Goal: Task Accomplishment & Management: Use online tool/utility

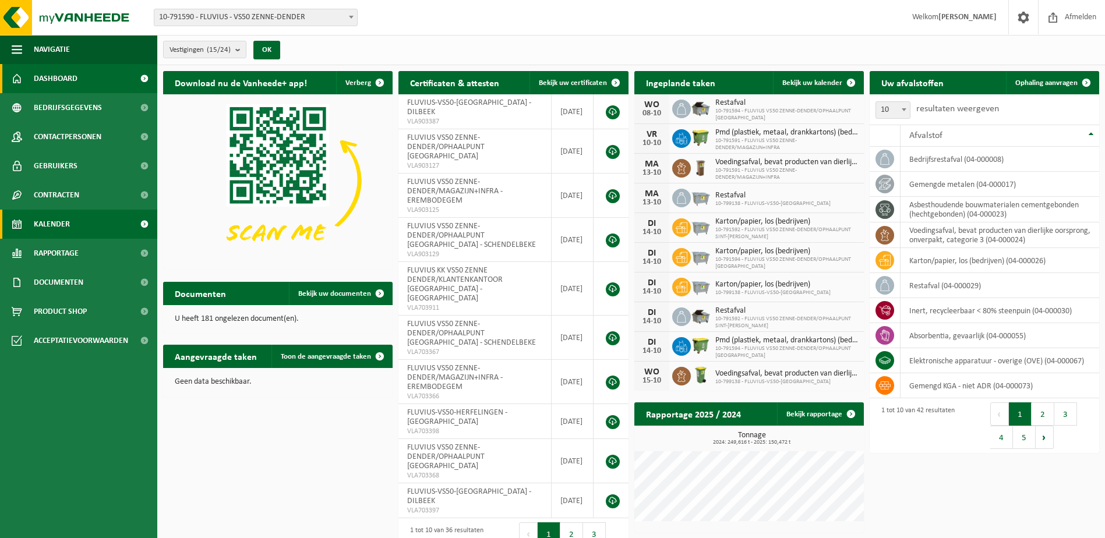
click at [103, 228] on link "Kalender" at bounding box center [78, 224] width 157 height 29
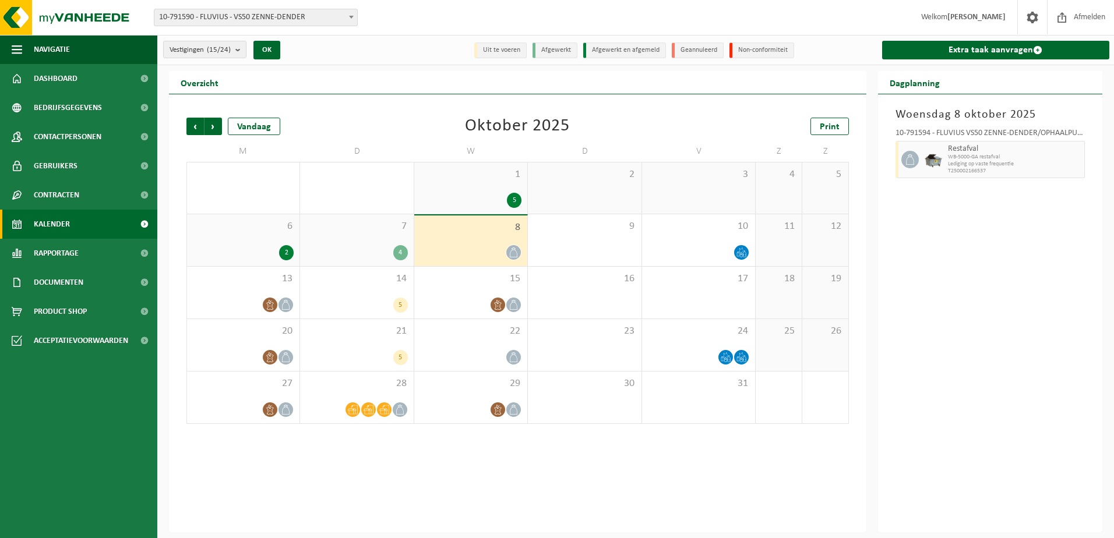
click at [446, 180] on span "1" at bounding box center [470, 174] width 101 height 13
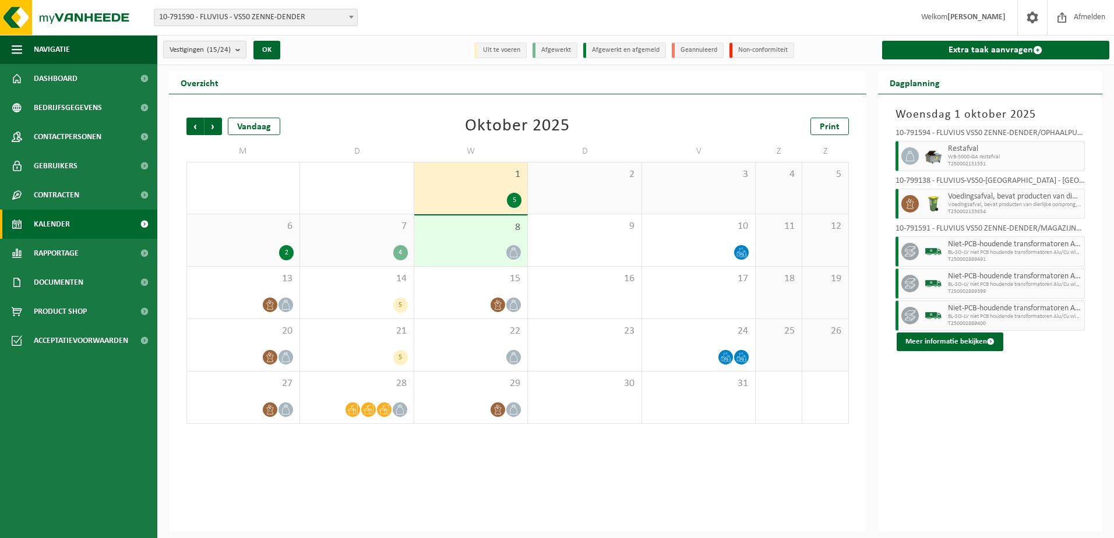
click at [218, 234] on div "6 2" at bounding box center [243, 240] width 112 height 52
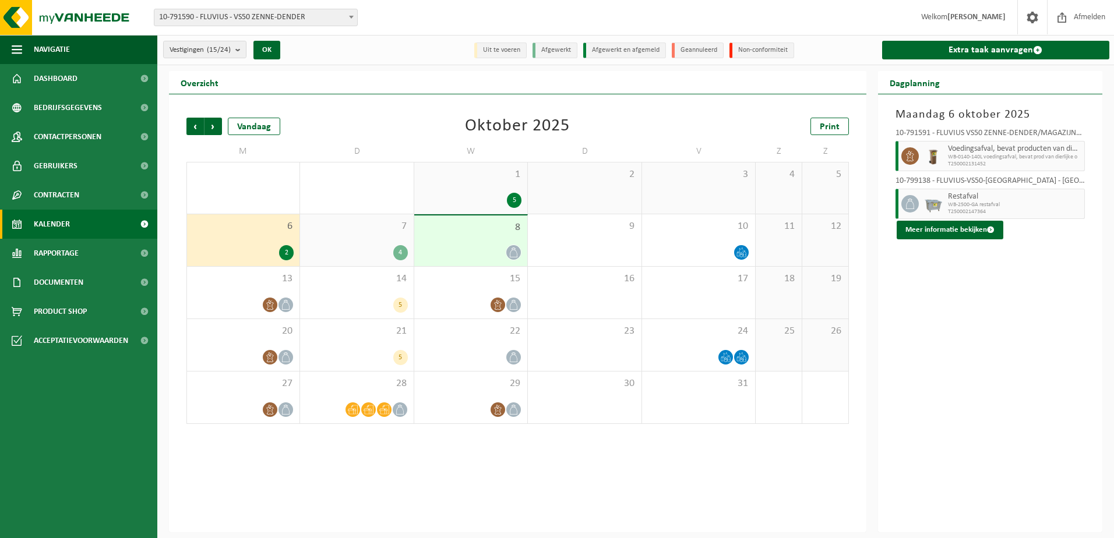
click at [339, 228] on span "7" at bounding box center [356, 226] width 101 height 13
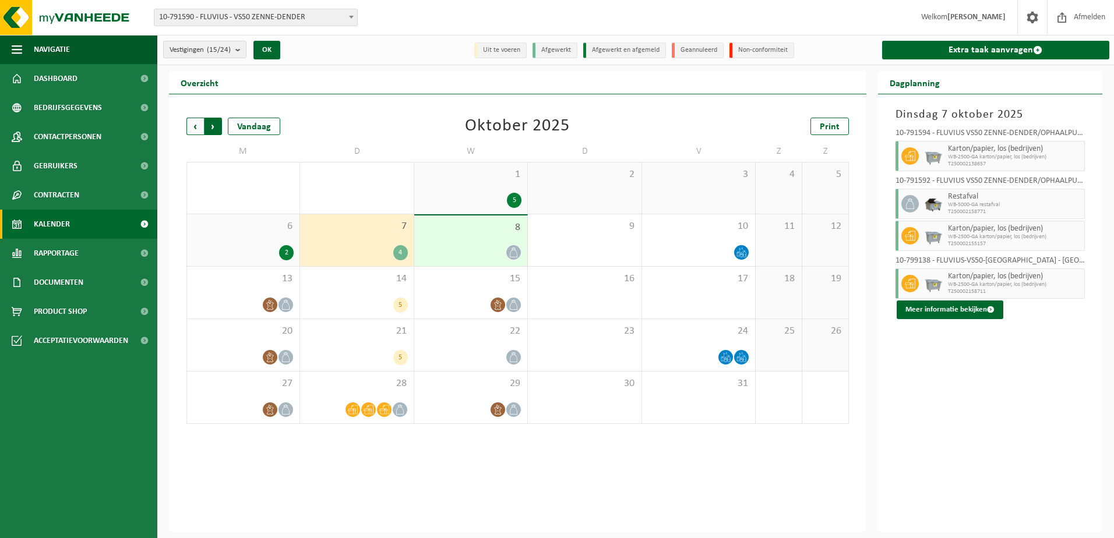
click at [194, 127] on span "Vorige" at bounding box center [194, 126] width 17 height 17
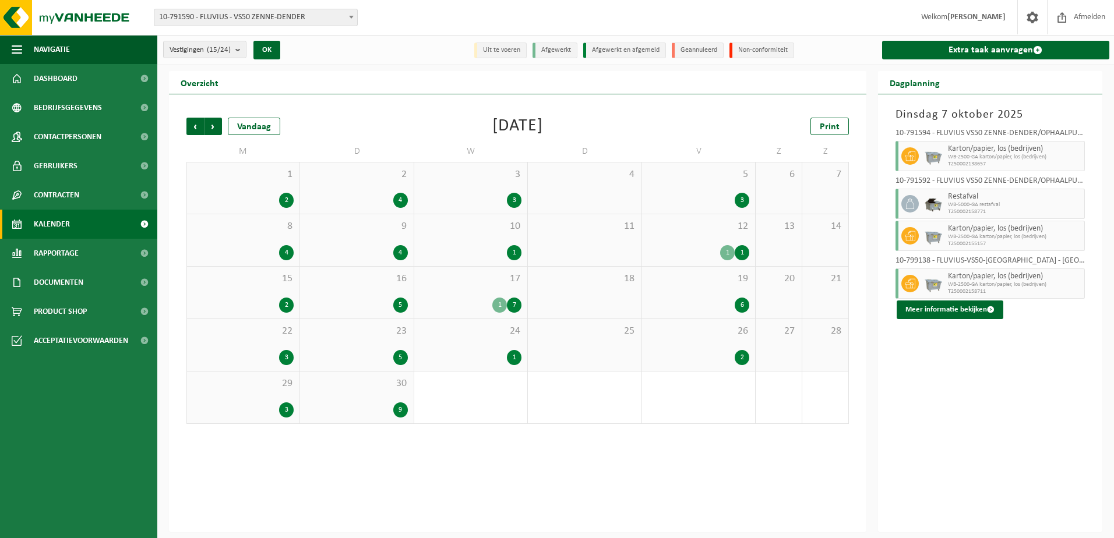
click at [354, 391] on div "30 9" at bounding box center [356, 398] width 113 height 52
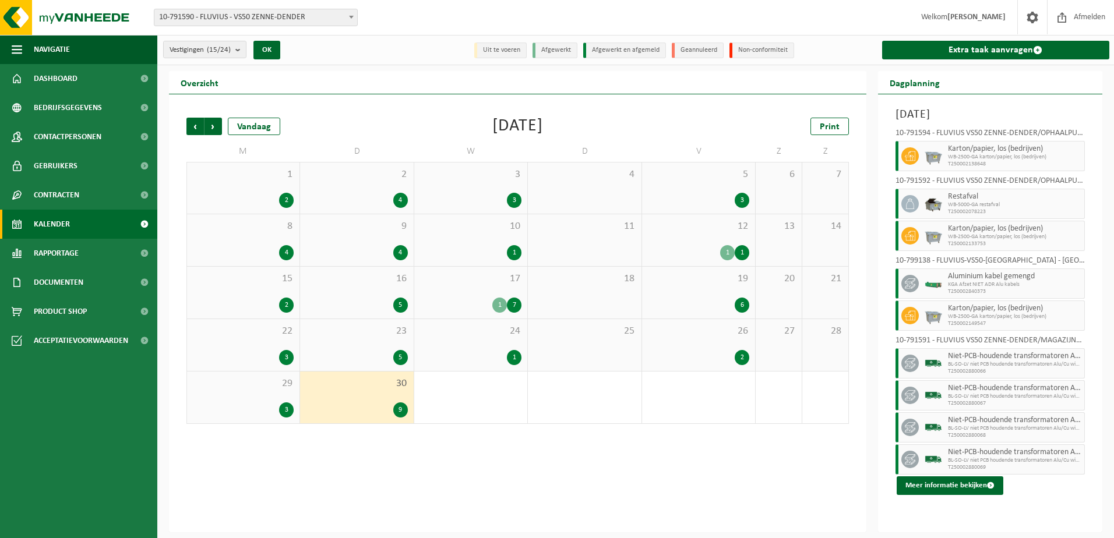
click at [260, 404] on div "3" at bounding box center [243, 409] width 101 height 15
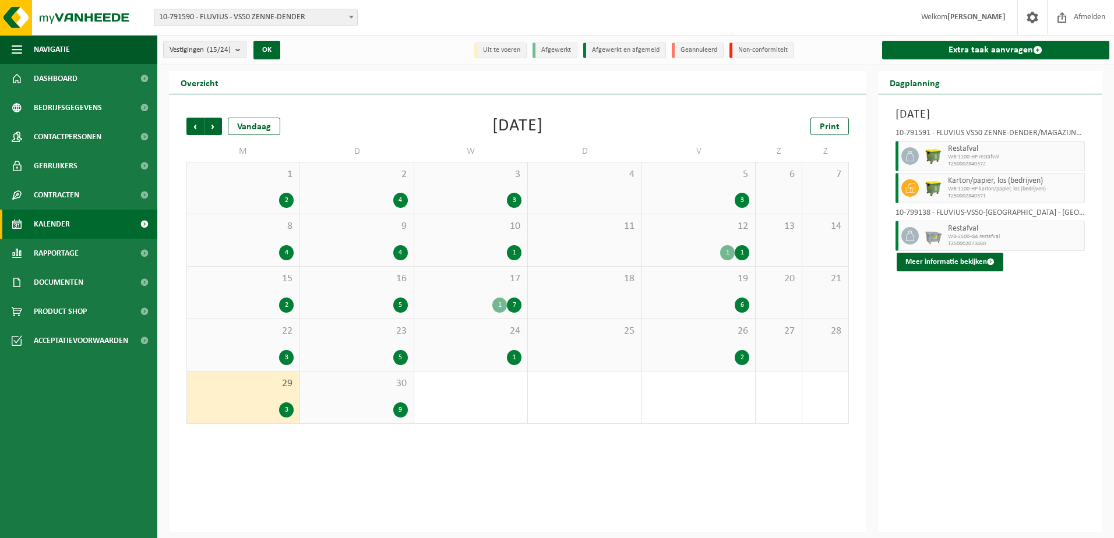
click at [702, 354] on div "2" at bounding box center [698, 357] width 101 height 15
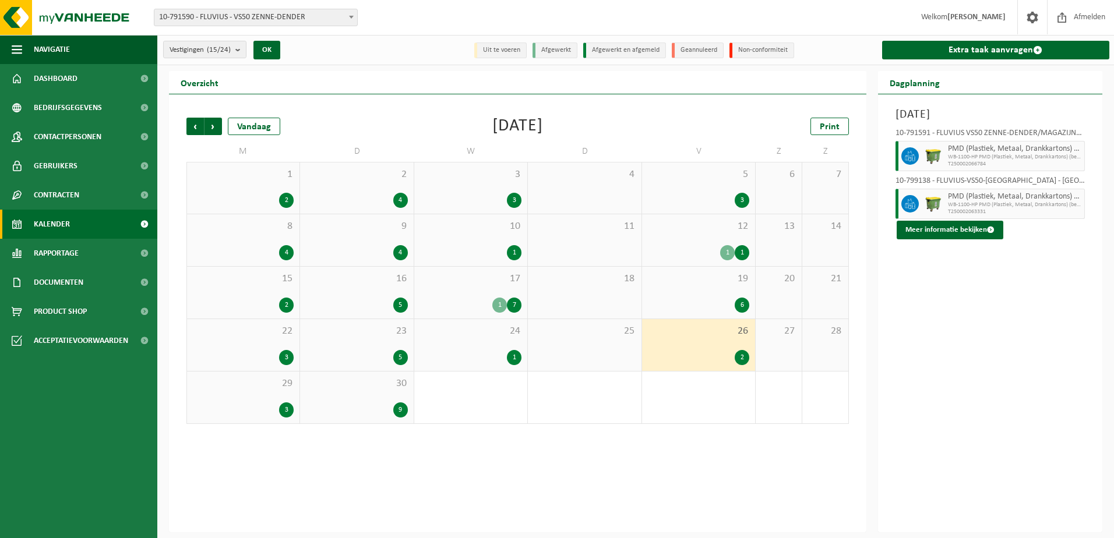
click at [364, 344] on div "23 5" at bounding box center [356, 345] width 113 height 52
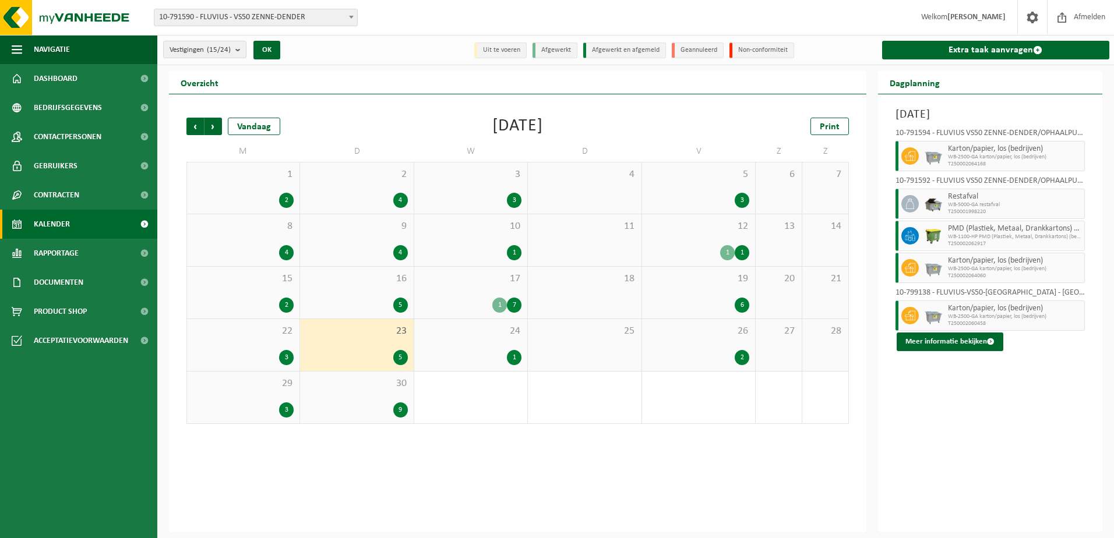
click at [246, 335] on span "22" at bounding box center [243, 331] width 101 height 13
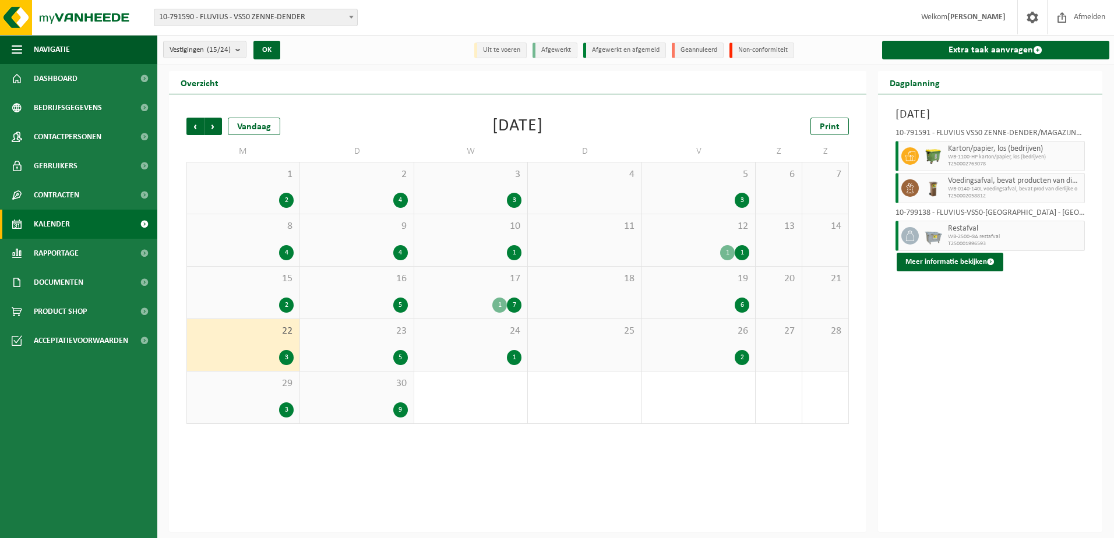
click at [461, 285] on div "17 1 7" at bounding box center [470, 293] width 113 height 52
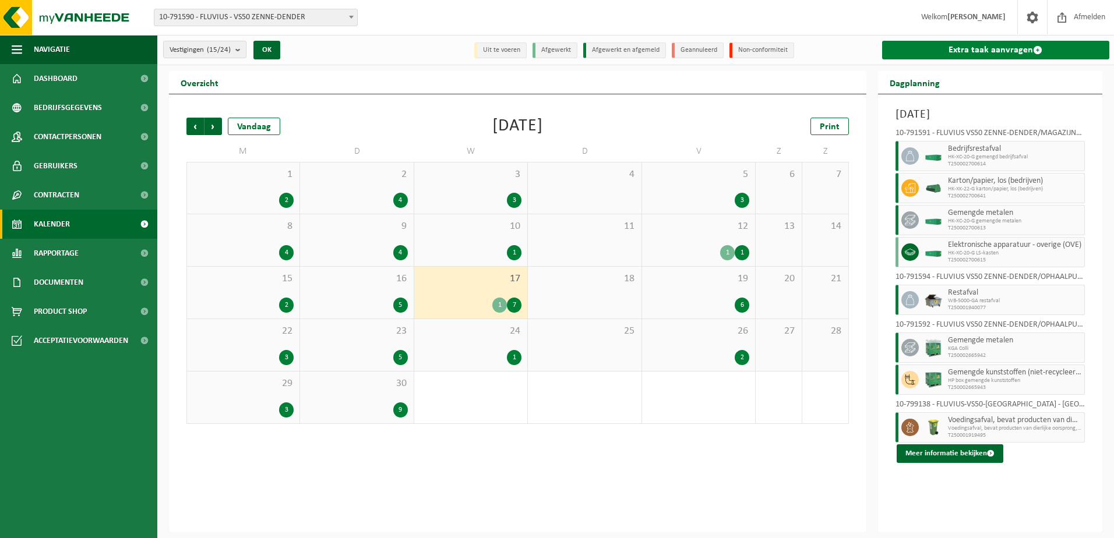
click at [959, 50] on link "Extra taak aanvragen" at bounding box center [996, 50] width 228 height 19
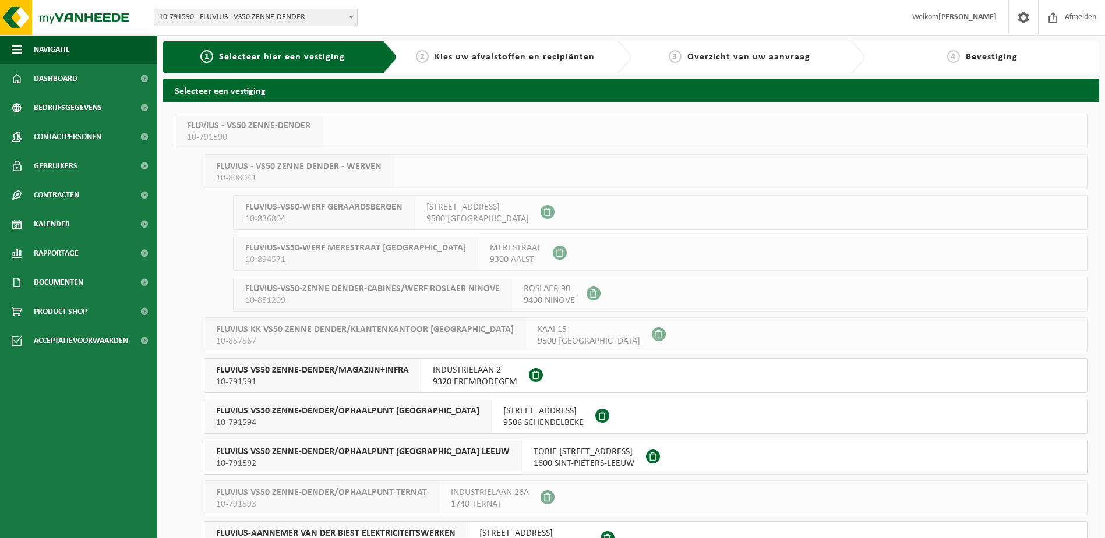
click at [321, 363] on div "FLUVIUS VS50 ZENNE-DENDER/MAGAZIJN+INFRA 10-791591" at bounding box center [312, 376] width 217 height 34
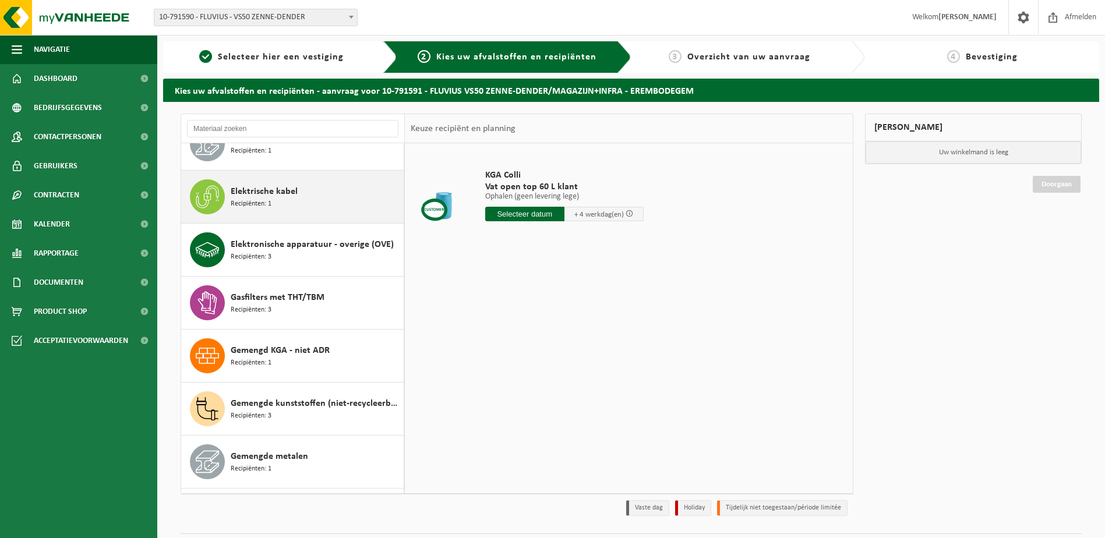
scroll to position [291, 0]
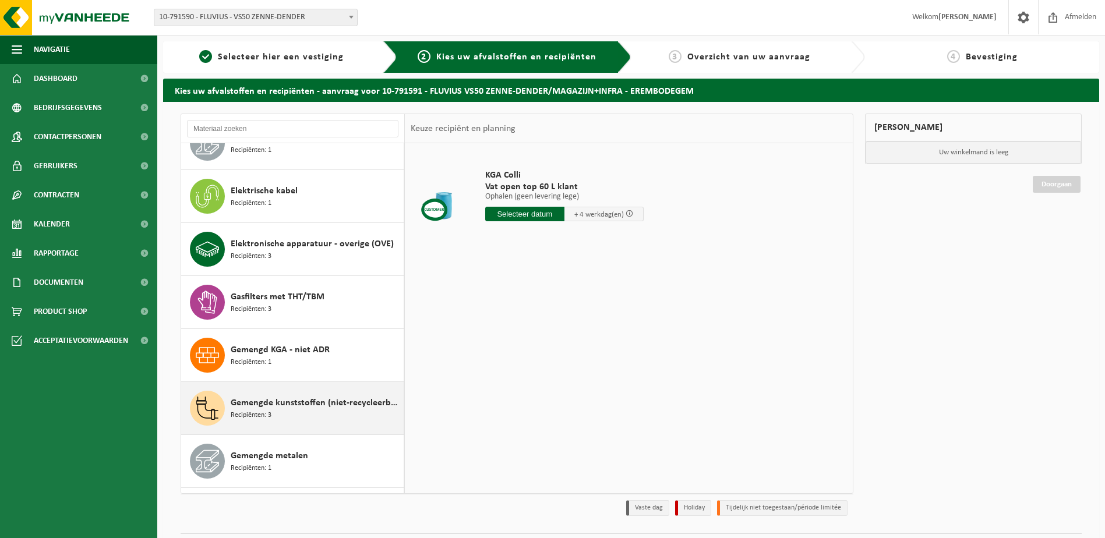
click at [263, 397] on span "Gemengde kunststoffen (niet-recycleerbaar), exclusief PVC" at bounding box center [316, 403] width 170 height 14
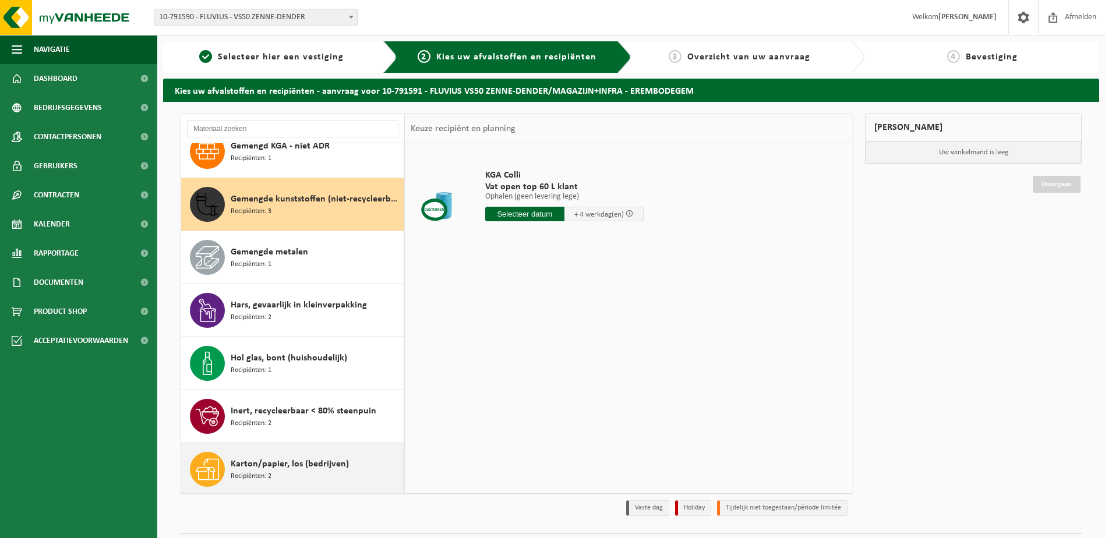
scroll to position [530, 0]
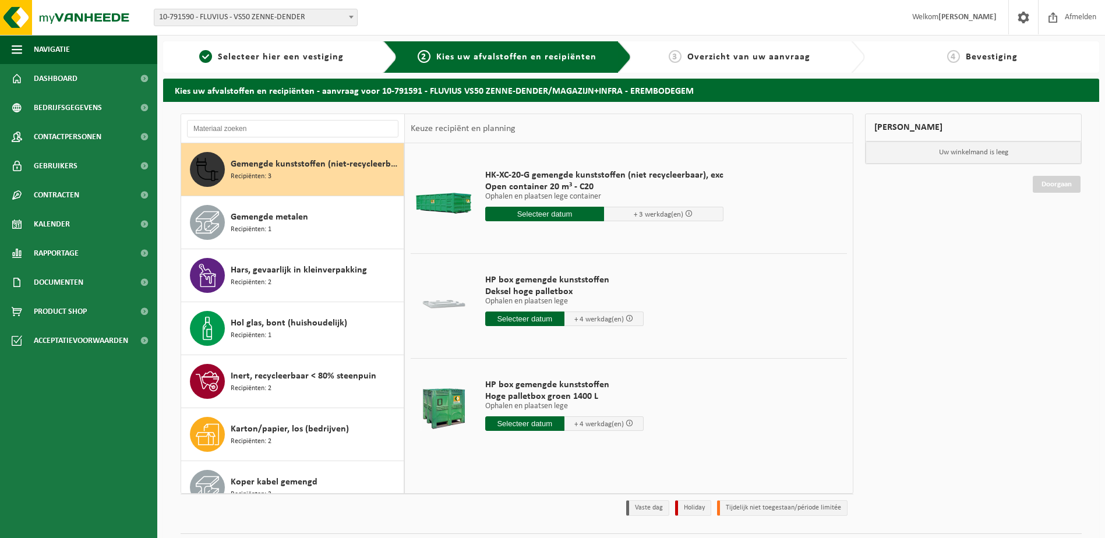
click at [547, 215] on input "text" at bounding box center [544, 214] width 119 height 15
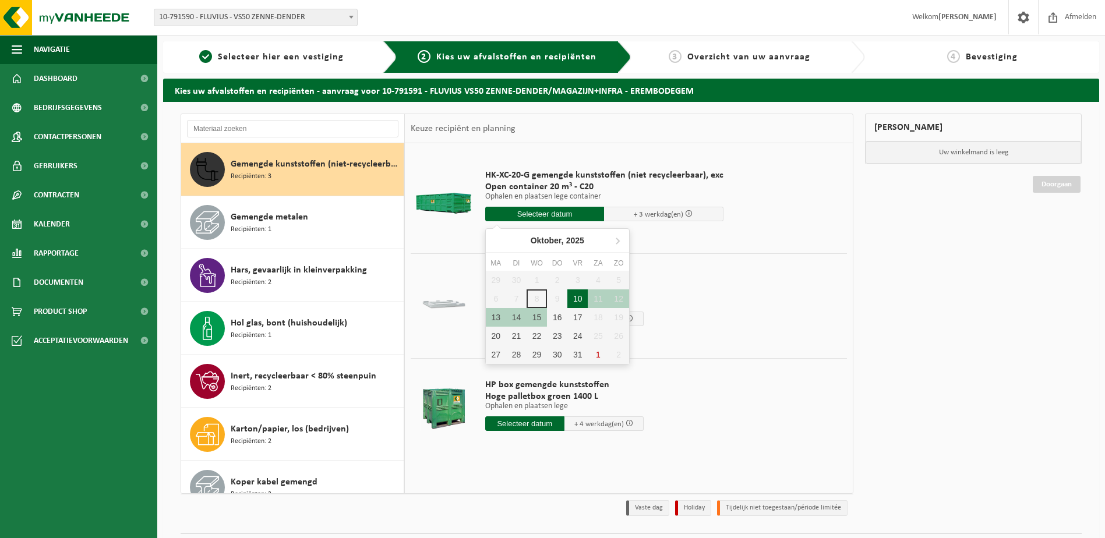
click at [579, 302] on div "10" at bounding box center [577, 298] width 20 height 19
type input "Van [DATE]"
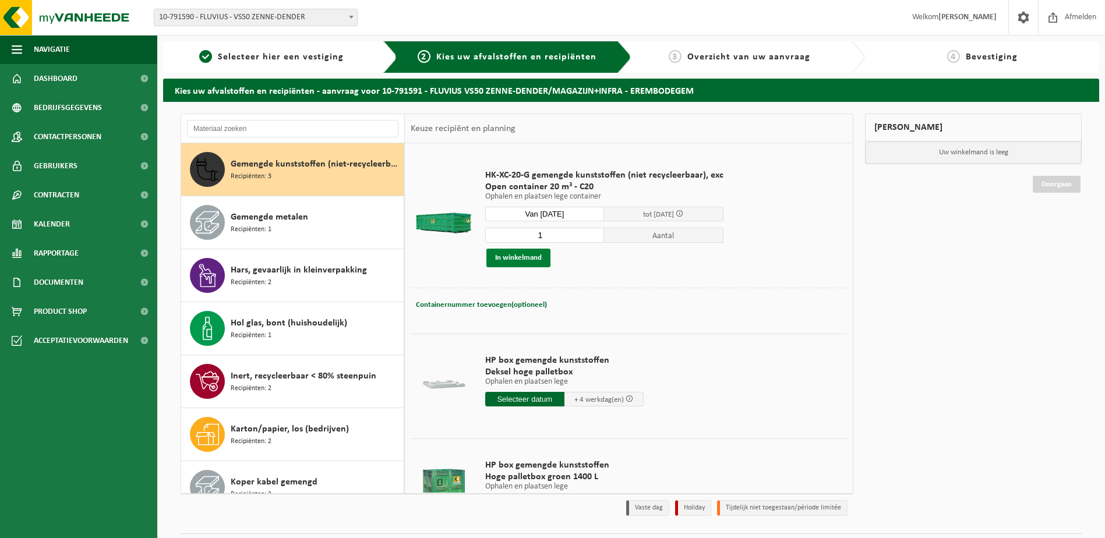
click at [518, 255] on button "In winkelmand" at bounding box center [518, 258] width 64 height 19
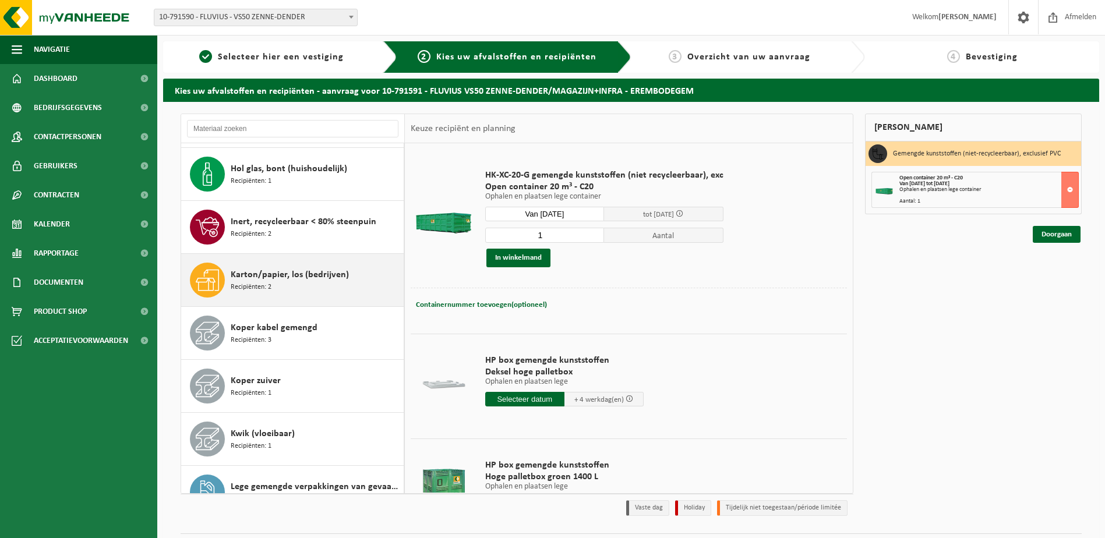
scroll to position [705, 0]
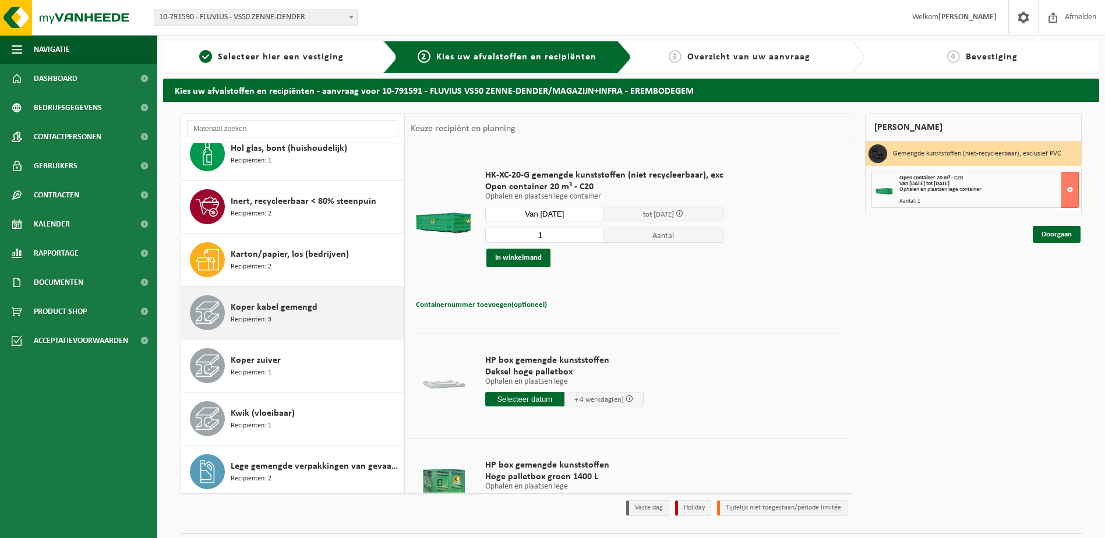
click at [268, 326] on div "Koper kabel gemengd Recipiënten: 3" at bounding box center [316, 312] width 170 height 35
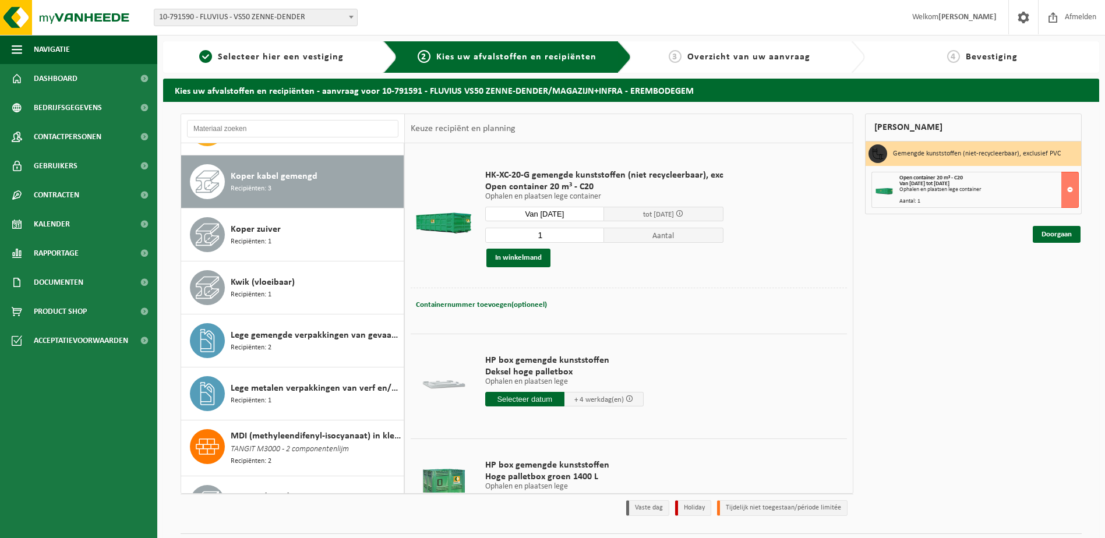
scroll to position [848, 0]
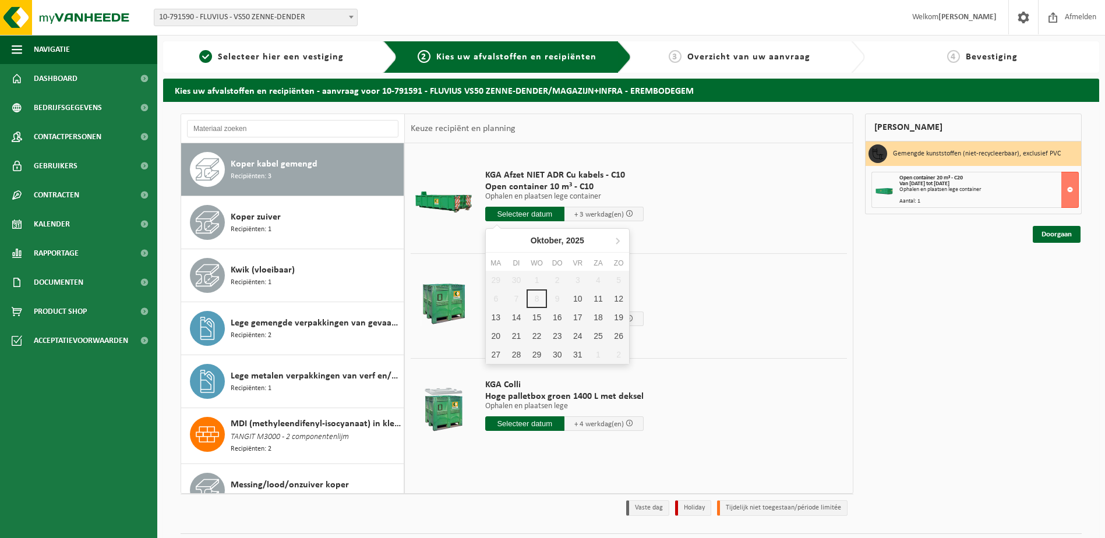
click at [499, 212] on input "text" at bounding box center [524, 214] width 79 height 15
click at [583, 297] on div "10" at bounding box center [577, 298] width 20 height 19
type input "Van [DATE]"
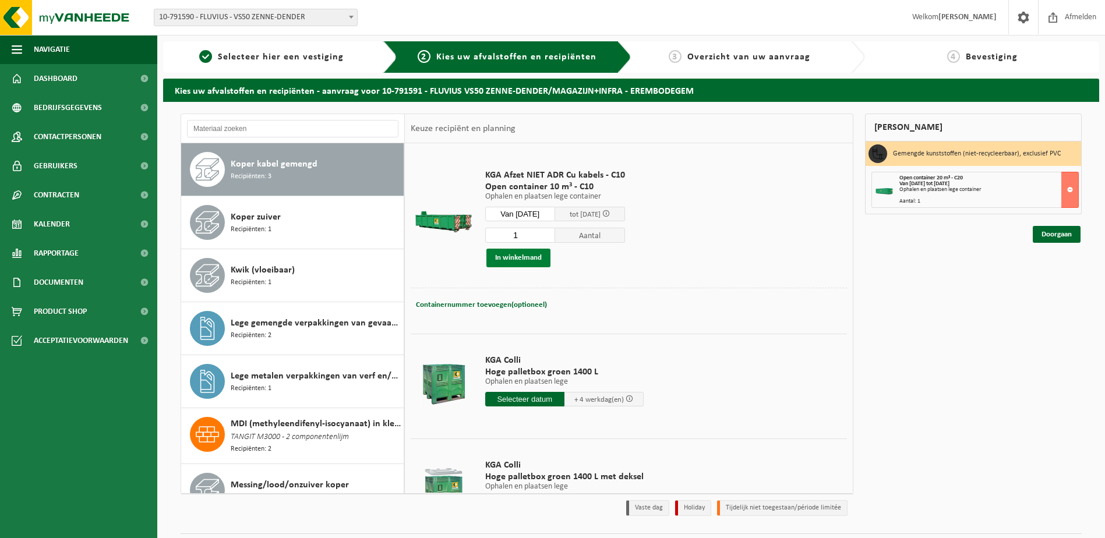
click at [514, 256] on button "In winkelmand" at bounding box center [518, 258] width 64 height 19
